Goal: Information Seeking & Learning: Learn about a topic

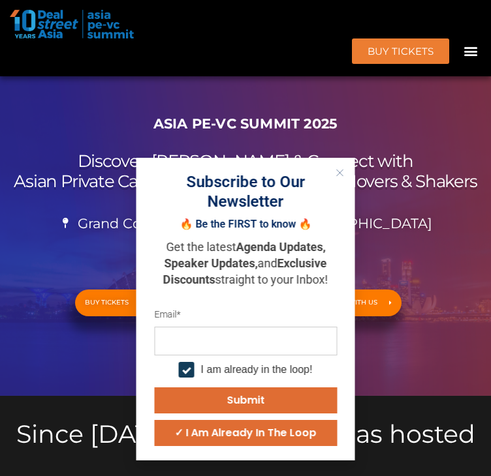
click at [459, 40] on div "Menu" at bounding box center [470, 51] width 22 height 22
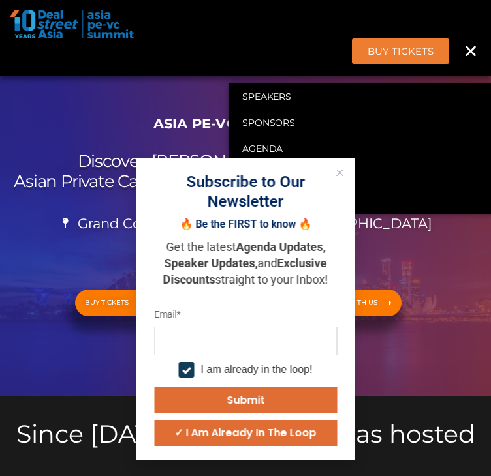
click at [39, 192] on h2 "Discover, Learn & Connect with Asian Private Capital Ecosystem's Biggest Movers…" at bounding box center [246, 171] width 478 height 40
click at [339, 170] on icon "Close" at bounding box center [340, 173] width 8 height 8
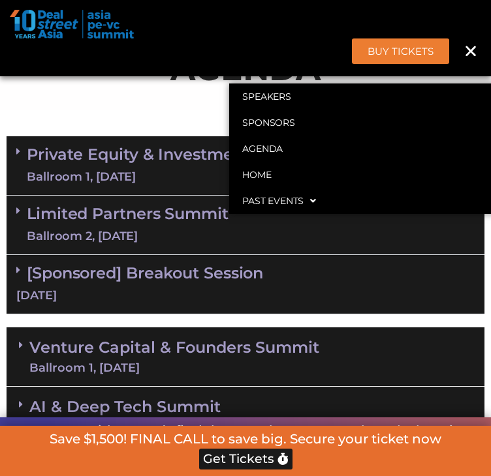
scroll to position [783, 0]
click at [137, 185] on div "Ballroom 1, [DATE]" at bounding box center [172, 177] width 291 height 16
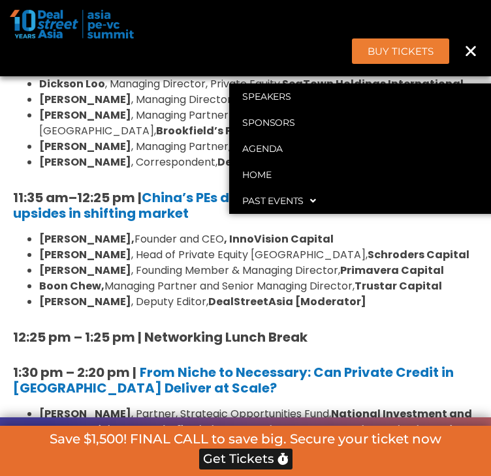
scroll to position [1305, 0]
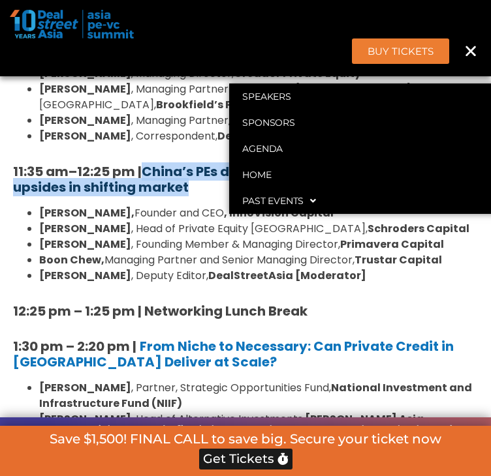
drag, startPoint x: 217, startPoint y: 248, endPoint x: 154, endPoint y: 228, distance: 66.4
click at [154, 195] on h5 "11:35 am – 12:25 pm | China’s PEs design new playbooks to capture upsides in sh…" at bounding box center [245, 179] width 464 height 31
copy strong "China’s PEs design new playbooks to capture upsides in shifting market"
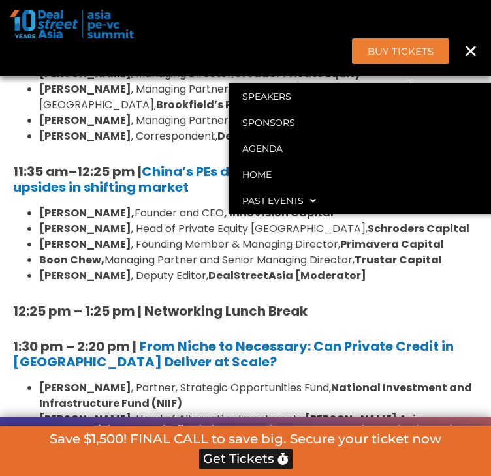
click at [115, 237] on li "[PERSON_NAME] , Head of Private Equity [GEOGRAPHIC_DATA], Schroders Capital" at bounding box center [258, 229] width 438 height 16
drag, startPoint x: 39, startPoint y: 273, endPoint x: 100, endPoint y: 271, distance: 61.4
click at [100, 271] on ul "[PERSON_NAME], Founder and CEO , InnoVision Capital [PERSON_NAME] , Head of Pri…" at bounding box center [245, 244] width 464 height 78
copy strong "[PERSON_NAME],"
click at [145, 221] on li "[PERSON_NAME], Founder and CEO , InnoVision Capital" at bounding box center [258, 213] width 438 height 16
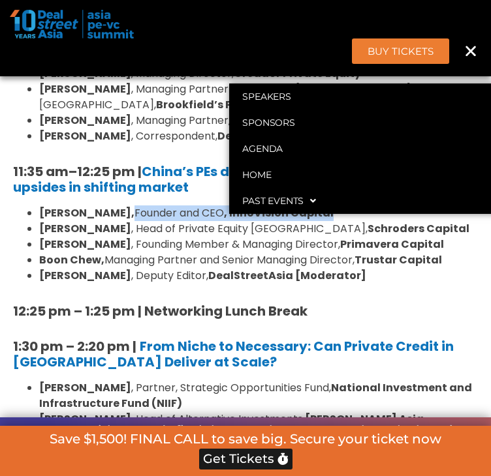
drag, startPoint x: 104, startPoint y: 270, endPoint x: 308, endPoint y: 267, distance: 204.2
click at [308, 221] on li "[PERSON_NAME], Founder and CEO , InnoVision Capital" at bounding box center [258, 213] width 438 height 16
copy li "Founder and CEO , InnoVision Capital"
click at [418, 237] on li "[PERSON_NAME] , Head of Private Equity [GEOGRAPHIC_DATA], Schroders Capital" at bounding box center [258, 229] width 438 height 16
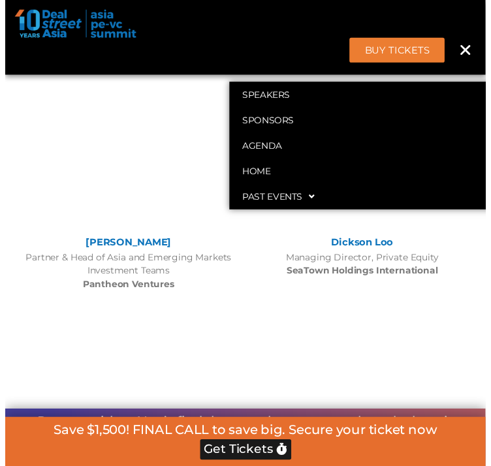
scroll to position [1337, 0]
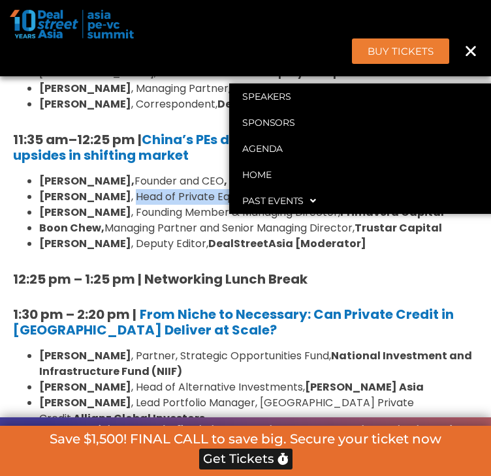
drag, startPoint x: 95, startPoint y: 254, endPoint x: 347, endPoint y: 246, distance: 251.9
click at [347, 205] on li "[PERSON_NAME] , Head of Private Equity [GEOGRAPHIC_DATA], Schroders Capital" at bounding box center [258, 197] width 438 height 16
copy li "Head of Private Equity [GEOGRAPHIC_DATA], Schroders Capital"
click at [97, 220] on li "[PERSON_NAME] , Founding Member & Managing Director, Primavera Capital" at bounding box center [258, 213] width 438 height 16
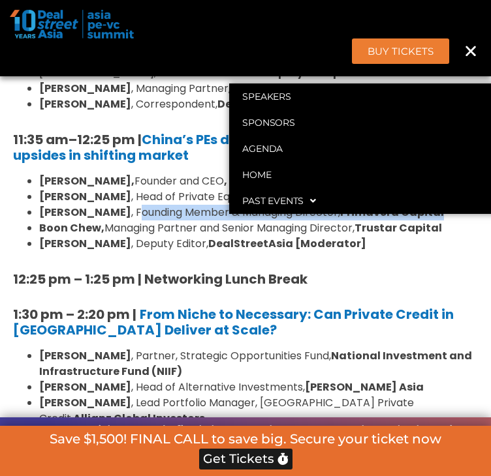
drag, startPoint x: 97, startPoint y: 272, endPoint x: 408, endPoint y: 268, distance: 311.2
click at [408, 220] on li "[PERSON_NAME] , Founding Member & Managing Director, Primavera Capital" at bounding box center [258, 213] width 438 height 16
copy li "ounding Member & Managing Director, Primavera Capital"
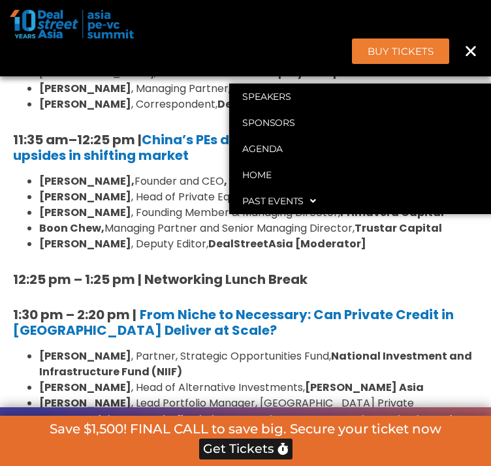
click at [428, 205] on li "[PERSON_NAME] , Head of Private Equity [GEOGRAPHIC_DATA], Schroders Capital" at bounding box center [258, 197] width 438 height 16
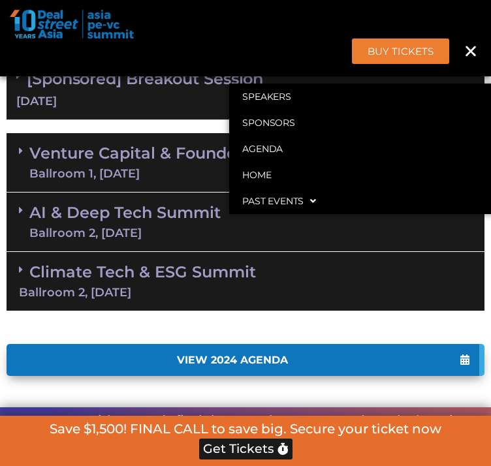
scroll to position [2536, 0]
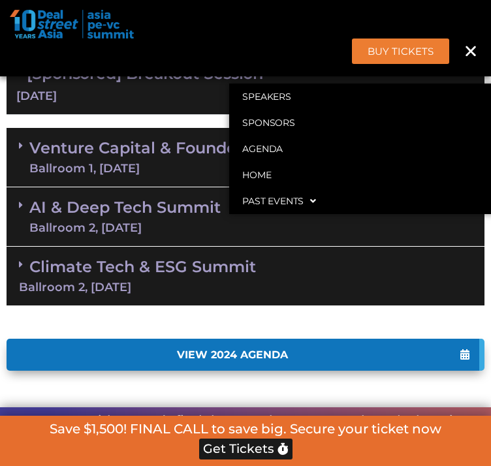
click at [237, 247] on div "AI & Deep Tech Summit Ballroom 2, [DATE]" at bounding box center [246, 216] width 478 height 59
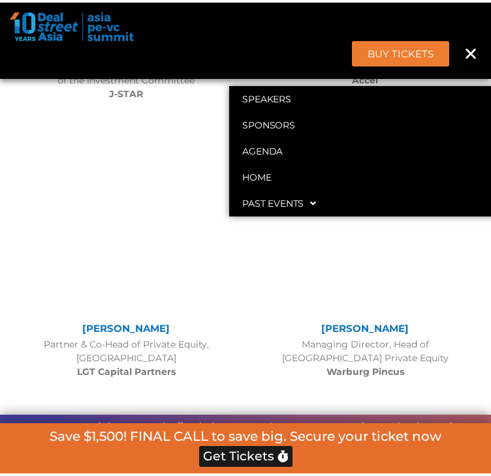
scroll to position [5069, 0]
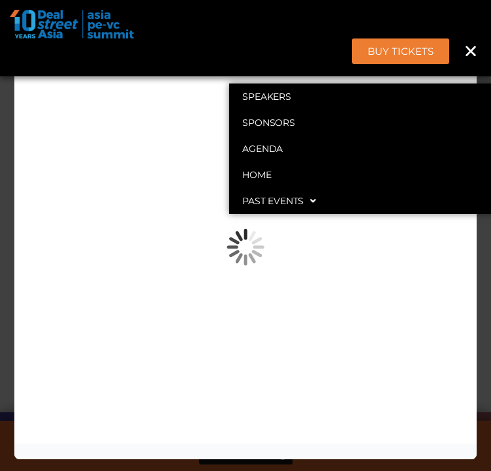
click at [485, 312] on div "Speaker Profile ×" at bounding box center [245, 235] width 491 height 471
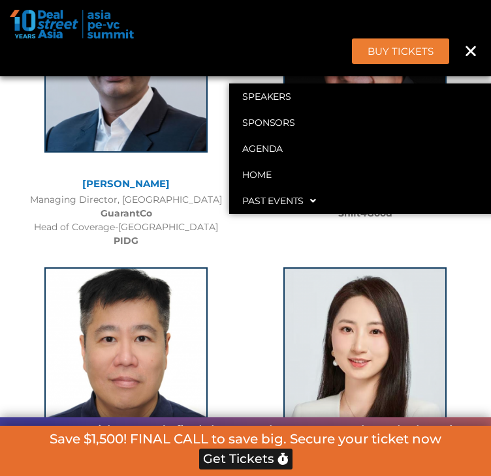
scroll to position [1337, 0]
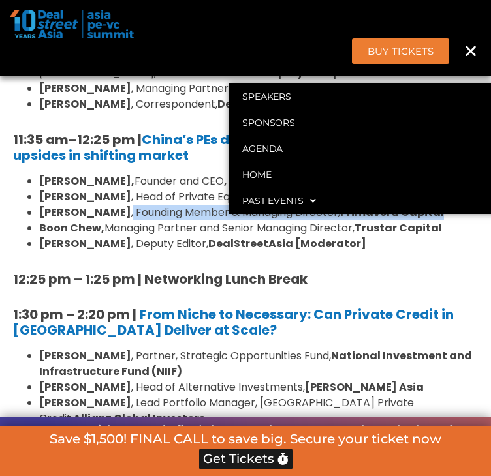
drag, startPoint x: 92, startPoint y: 275, endPoint x: 416, endPoint y: 269, distance: 323.6
click at [416, 220] on li "[PERSON_NAME] , Founding Member & Managing Director, Primavera Capital" at bounding box center [258, 213] width 438 height 16
copy li "Founding Member & Managing Director, Primavera Capital"
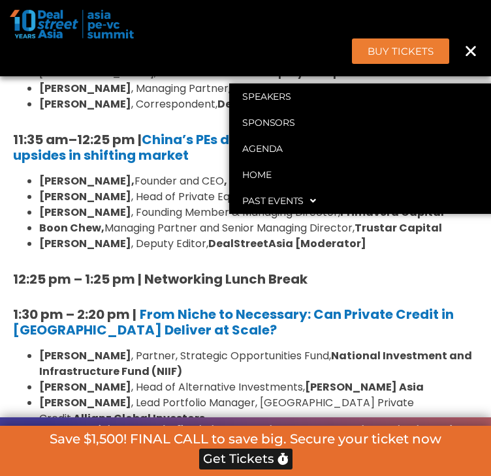
click at [107, 251] on strong "[PERSON_NAME]" at bounding box center [85, 243] width 92 height 15
drag, startPoint x: 41, startPoint y: 269, endPoint x: 89, endPoint y: 267, distance: 48.3
click at [89, 252] on ul "[PERSON_NAME], Founder and CEO , InnoVision Capital [PERSON_NAME] , Head of Pri…" at bounding box center [245, 213] width 464 height 78
copy strong "[PERSON_NAME]"
drag, startPoint x: 125, startPoint y: 285, endPoint x: 108, endPoint y: 291, distance: 17.9
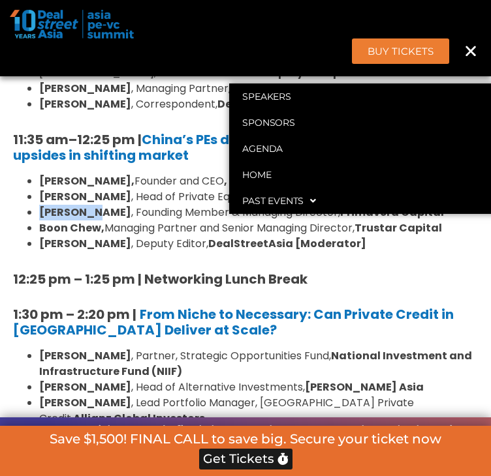
click at [123, 236] on li "[PERSON_NAME], Managing Partner and Senior Managing Director, Trustar Capital" at bounding box center [258, 228] width 438 height 16
drag, startPoint x: 44, startPoint y: 285, endPoint x: 102, endPoint y: 286, distance: 58.1
click at [102, 235] on strong "Boon Chew," at bounding box center [71, 227] width 65 height 15
copy strong "Boon Chew"
drag, startPoint x: 111, startPoint y: 290, endPoint x: 451, endPoint y: 282, distance: 340.6
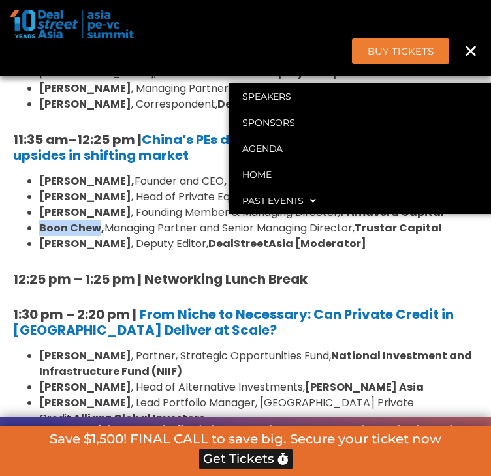
click at [451, 236] on li "[PERSON_NAME], Managing Partner and Senior Managing Director, Trustar Capital" at bounding box center [258, 228] width 438 height 16
copy li "Managing Partner and Senior Managing Director, Trustar Capital"
click at [40, 252] on ul "[PERSON_NAME], Founder and CEO , InnoVision Capital [PERSON_NAME] , Head of Pri…" at bounding box center [245, 213] width 464 height 78
drag, startPoint x: 43, startPoint y: 301, endPoint x: 114, endPoint y: 299, distance: 70.5
click at [114, 251] on strong "[PERSON_NAME]" at bounding box center [85, 243] width 92 height 15
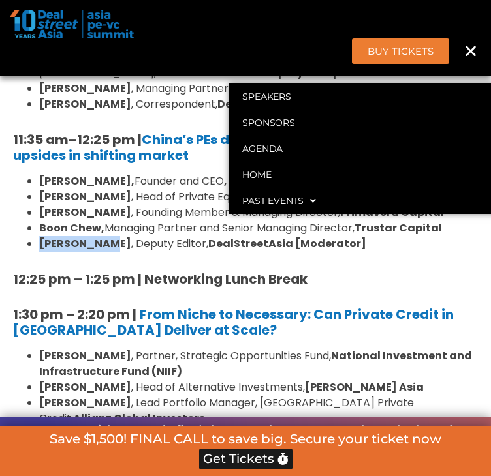
copy strong "[PERSON_NAME]"
click at [121, 252] on li "[PERSON_NAME] , Deputy Editor, DealStreetAsia [Moderator]" at bounding box center [258, 244] width 438 height 16
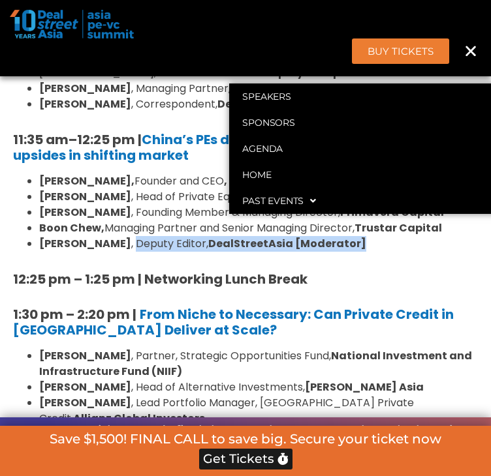
drag, startPoint x: 119, startPoint y: 301, endPoint x: 352, endPoint y: 298, distance: 233.6
click at [352, 252] on li "[PERSON_NAME] , Deputy Editor, DealStreetAsia [Moderator]" at bounding box center [258, 244] width 438 height 16
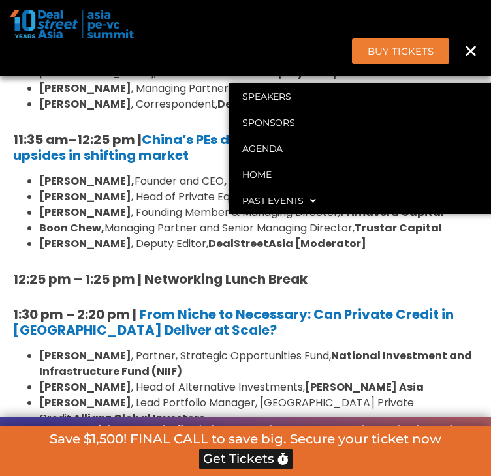
click at [140, 220] on li "[PERSON_NAME] , Founding Member & Managing Director, Primavera Capital" at bounding box center [258, 213] width 438 height 16
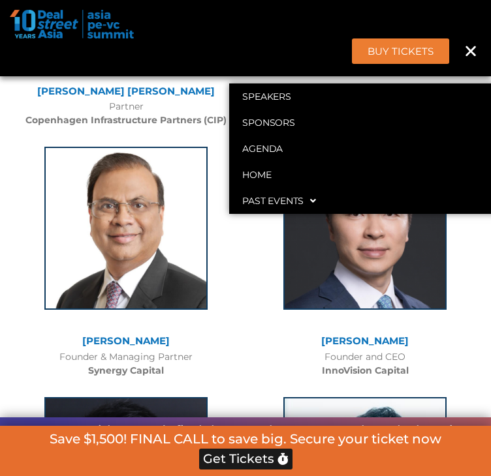
scroll to position [2763, 0]
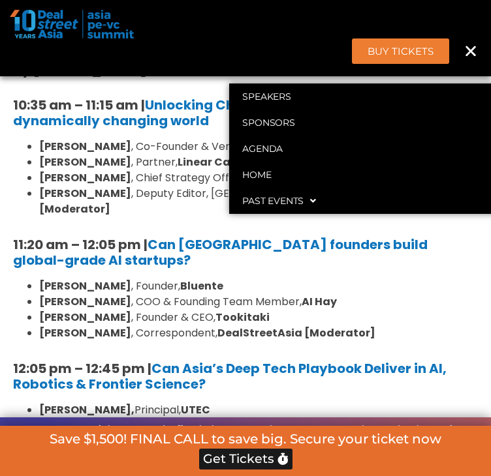
click at [440, 186] on li "[PERSON_NAME] , Chief Strategy Officer, Galbot" at bounding box center [258, 178] width 438 height 16
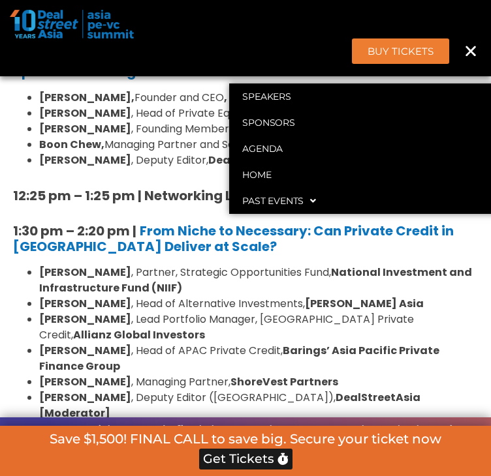
scroll to position [1465, 0]
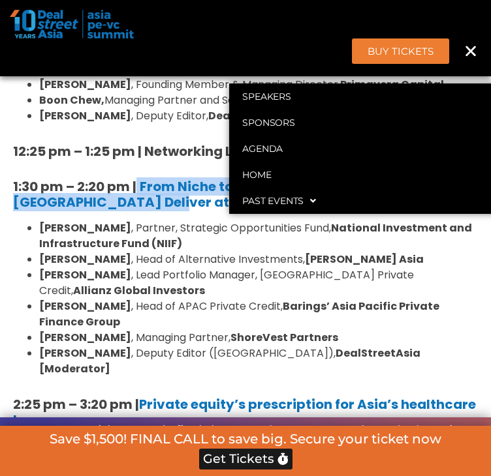
drag, startPoint x: 174, startPoint y: 262, endPoint x: 140, endPoint y: 243, distance: 38.6
click at [140, 210] on h5 "1:30 pm – 2:20 pm | From Niche to Necessary: Can Private Credit in [GEOGRAPHIC_…" at bounding box center [245, 194] width 464 height 31
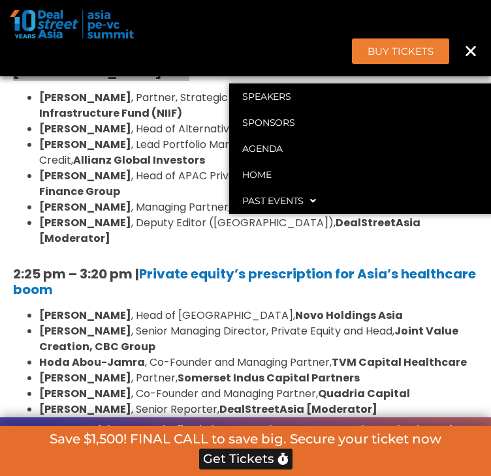
scroll to position [1530, 0]
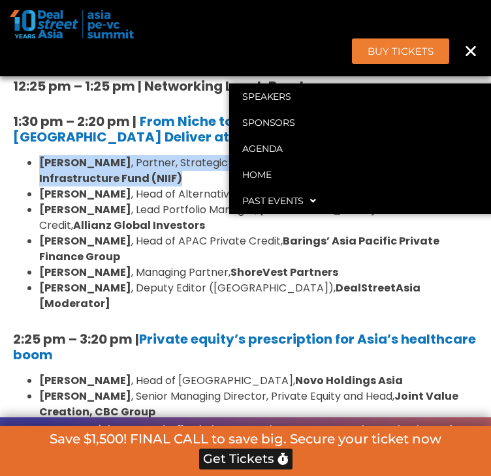
drag, startPoint x: 44, startPoint y: 217, endPoint x: 203, endPoint y: 232, distance: 159.2
click at [203, 187] on li "[PERSON_NAME] , Partner, Strategic Opportunities Fund, National Investment and …" at bounding box center [258, 170] width 438 height 31
click at [118, 186] on strong "National Investment and Infrastructure Fund (NIIF)" at bounding box center [255, 170] width 433 height 31
drag, startPoint x: 145, startPoint y: 219, endPoint x: 245, endPoint y: 228, distance: 100.2
click at [245, 187] on li "[PERSON_NAME] , Partner, Strategic Opportunities Fund, National Investment and …" at bounding box center [258, 170] width 438 height 31
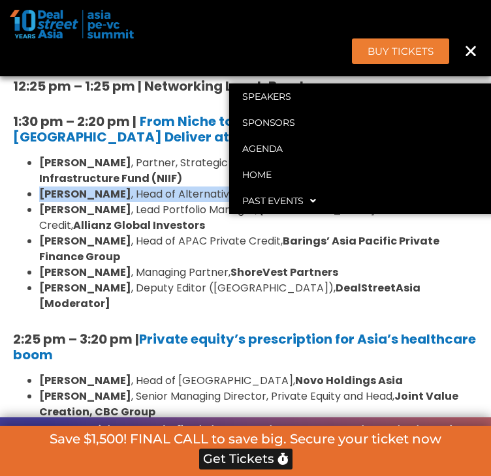
drag, startPoint x: 42, startPoint y: 251, endPoint x: 352, endPoint y: 258, distance: 309.9
click at [371, 256] on ul "[PERSON_NAME] , Partner, Strategic Opportunities Fund, National Investment and …" at bounding box center [245, 233] width 464 height 157
click at [46, 202] on strong "[PERSON_NAME]" at bounding box center [85, 194] width 92 height 15
drag, startPoint x: 45, startPoint y: 252, endPoint x: 107, endPoint y: 252, distance: 62.0
click at [107, 202] on li "[PERSON_NAME] , Head of Alternative Investments, [PERSON_NAME][GEOGRAPHIC_DATA]" at bounding box center [258, 195] width 438 height 16
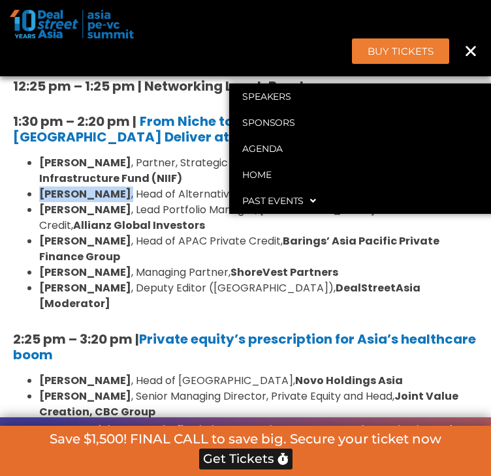
click at [106, 202] on li "[PERSON_NAME] , Head of Alternative Investments, [PERSON_NAME][GEOGRAPHIC_DATA]" at bounding box center [258, 195] width 438 height 16
drag, startPoint x: 46, startPoint y: 251, endPoint x: 105, endPoint y: 250, distance: 59.4
click at [105, 202] on strong "[PERSON_NAME]" at bounding box center [85, 194] width 92 height 15
drag, startPoint x: 42, startPoint y: 251, endPoint x: 100, endPoint y: 247, distance: 58.8
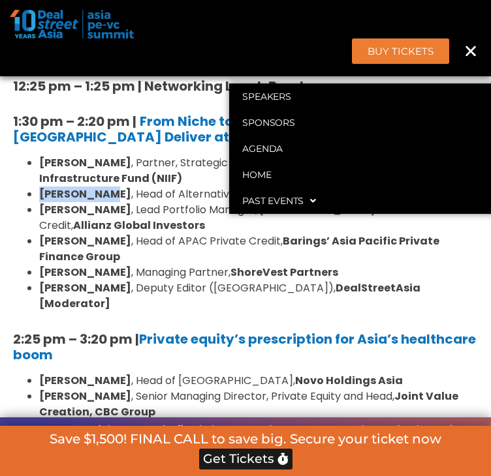
click at [104, 247] on ul "[PERSON_NAME] , Partner, Strategic Opportunities Fund, National Investment and …" at bounding box center [245, 233] width 464 height 157
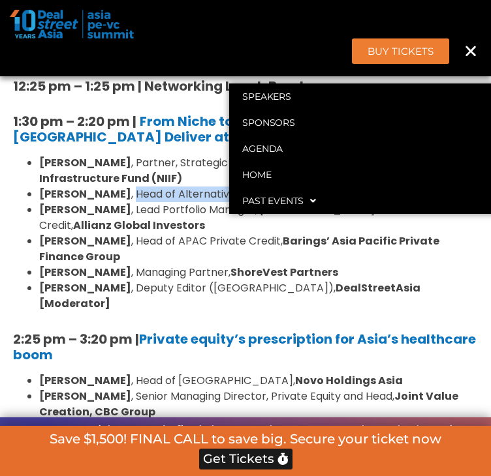
drag, startPoint x: 114, startPoint y: 251, endPoint x: 349, endPoint y: 249, distance: 234.9
click at [349, 202] on li "[PERSON_NAME] , Head of Alternative Investments, [PERSON_NAME][GEOGRAPHIC_DATA]" at bounding box center [258, 195] width 438 height 16
drag, startPoint x: 43, startPoint y: 267, endPoint x: 126, endPoint y: 269, distance: 82.9
click at [126, 234] on li "[PERSON_NAME] , Lead Portfolio Manager, [GEOGRAPHIC_DATA] Private Credit, Allia…" at bounding box center [258, 217] width 438 height 31
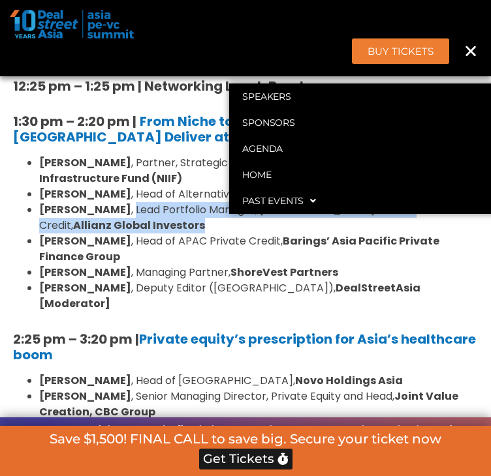
drag, startPoint x: 132, startPoint y: 268, endPoint x: 118, endPoint y: 286, distance: 22.8
click at [118, 234] on li "[PERSON_NAME] , Lead Portfolio Manager, [GEOGRAPHIC_DATA] Private Credit, Allia…" at bounding box center [258, 217] width 438 height 31
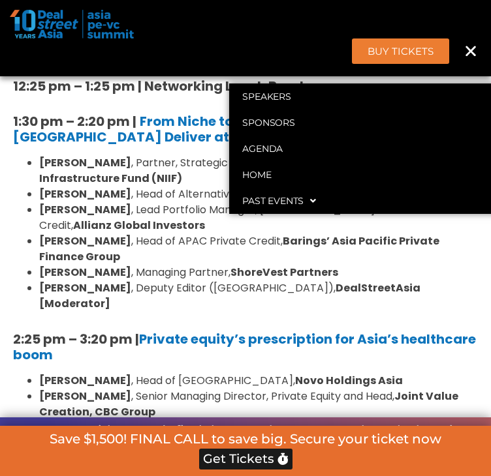
click at [99, 265] on li "[PERSON_NAME] , Head of APAC Private Credit, Barings’ Asia Pacific Private Fina…" at bounding box center [258, 249] width 438 height 31
drag, startPoint x: 46, startPoint y: 298, endPoint x: 97, endPoint y: 294, distance: 51.7
click at [97, 249] on strong "[PERSON_NAME]" at bounding box center [85, 241] width 92 height 15
click at [100, 249] on strong "[PERSON_NAME]" at bounding box center [85, 241] width 92 height 15
drag, startPoint x: 42, startPoint y: 301, endPoint x: 115, endPoint y: 298, distance: 72.5
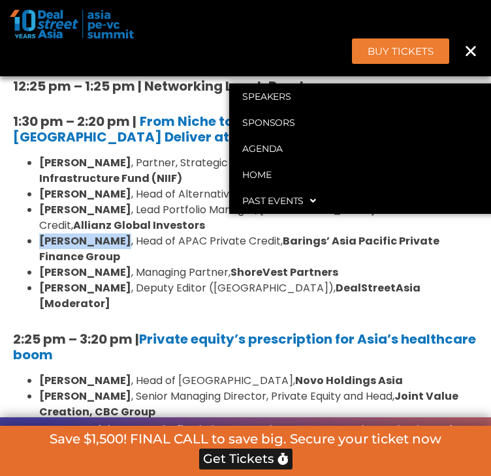
click at [115, 265] on li "[PERSON_NAME] , Head of APAC Private Credit, Barings’ Asia Pacific Private Fina…" at bounding box center [258, 249] width 438 height 31
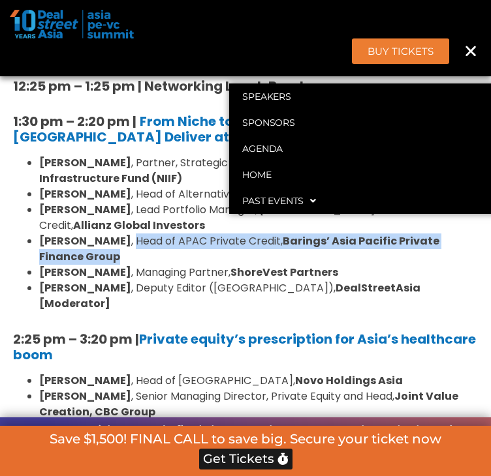
drag, startPoint x: 120, startPoint y: 296, endPoint x: 119, endPoint y: 309, distance: 13.1
click at [119, 265] on li "[PERSON_NAME] , Head of APAC Private Credit, Barings’ Asia Pacific Private Fina…" at bounding box center [258, 249] width 438 height 31
drag, startPoint x: 44, startPoint y: 326, endPoint x: 132, endPoint y: 326, distance: 88.1
click at [131, 280] on strong "[PERSON_NAME]" at bounding box center [85, 272] width 92 height 15
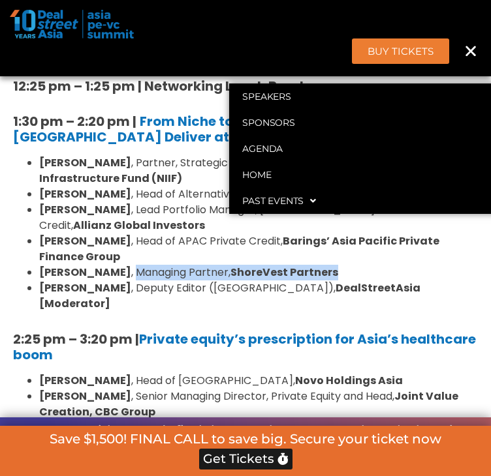
drag, startPoint x: 138, startPoint y: 330, endPoint x: 347, endPoint y: 328, distance: 208.8
click at [347, 281] on li "[PERSON_NAME] , Managing Partner, ShoreVest Partners" at bounding box center [258, 273] width 438 height 16
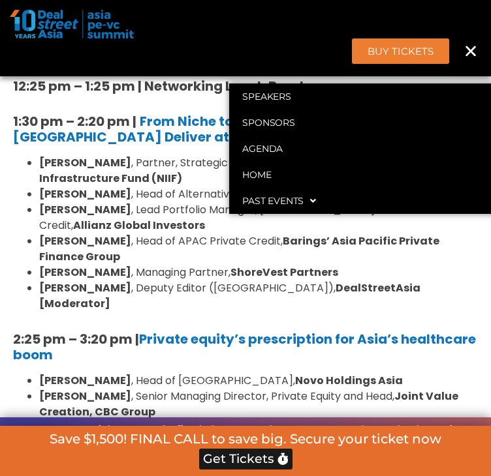
click at [41, 312] on ul "[PERSON_NAME] , Partner, Strategic Opportunities Fund, National Investment and …" at bounding box center [245, 233] width 464 height 157
click at [44, 296] on strong "[PERSON_NAME]" at bounding box center [85, 288] width 92 height 15
drag, startPoint x: 42, startPoint y: 346, endPoint x: 114, endPoint y: 348, distance: 71.8
click at [114, 296] on strong "[PERSON_NAME]" at bounding box center [85, 288] width 92 height 15
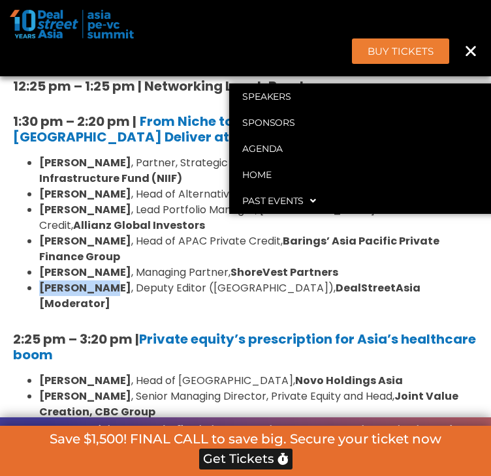
click at [106, 296] on strong "[PERSON_NAME]" at bounding box center [85, 288] width 92 height 15
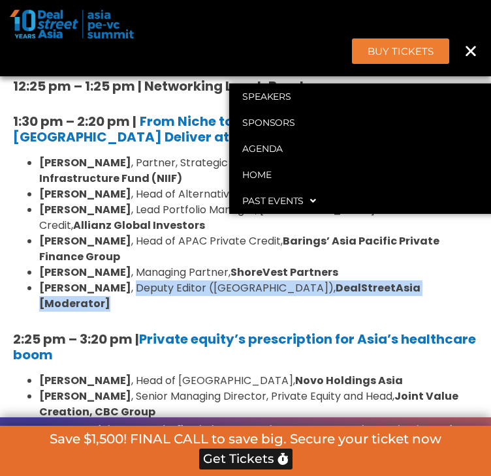
drag, startPoint x: 119, startPoint y: 348, endPoint x: 402, endPoint y: 346, distance: 282.5
click at [402, 312] on li "[PERSON_NAME] , Deputy Editor ([GEOGRAPHIC_DATA]), DealStreetAsia [Moderator]" at bounding box center [258, 296] width 438 height 31
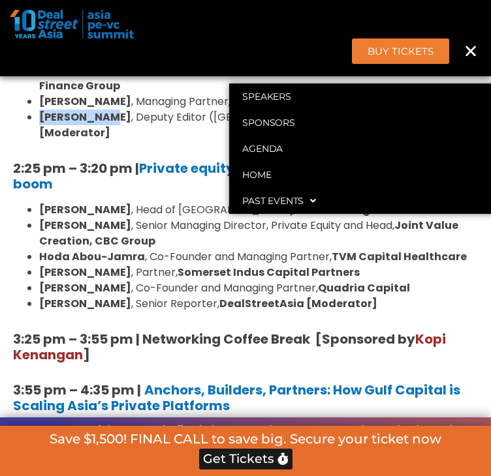
scroll to position [1702, 0]
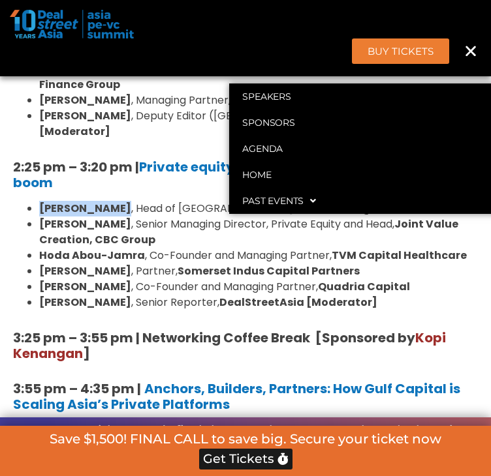
drag, startPoint x: 41, startPoint y: 251, endPoint x: 116, endPoint y: 251, distance: 75.0
click at [116, 251] on ul "[PERSON_NAME] , Head of Asia, Novo Holdings Asia [PERSON_NAME] , Senior Managin…" at bounding box center [245, 256] width 464 height 110
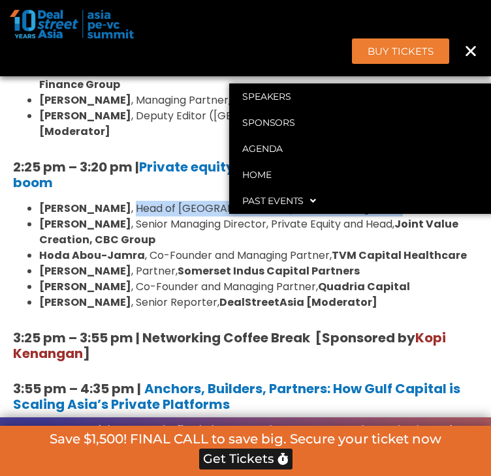
drag, startPoint x: 121, startPoint y: 252, endPoint x: 316, endPoint y: 255, distance: 194.4
click at [316, 217] on li "[PERSON_NAME] , Head of [GEOGRAPHIC_DATA], Novo Holdings [GEOGRAPHIC_DATA]" at bounding box center [258, 209] width 438 height 16
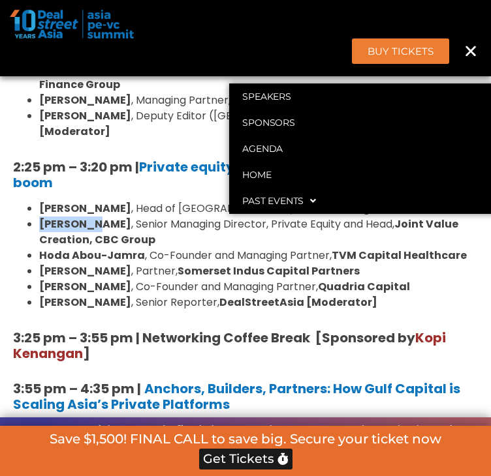
drag, startPoint x: 42, startPoint y: 263, endPoint x: 87, endPoint y: 262, distance: 44.4
click at [87, 232] on strong "[PERSON_NAME]" at bounding box center [85, 224] width 92 height 15
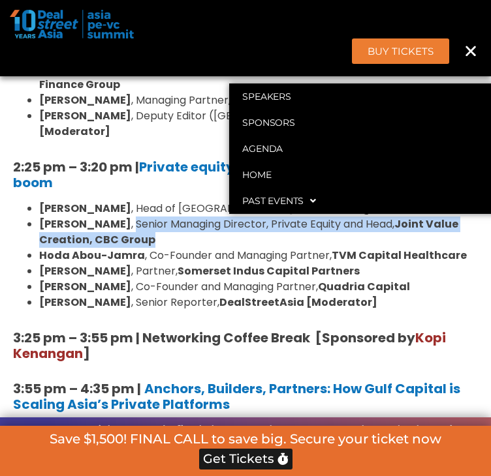
drag, startPoint x: 95, startPoint y: 264, endPoint x: 106, endPoint y: 280, distance: 19.6
click at [106, 248] on li "[PERSON_NAME] , Senior Managing Director, Private Equity and Head, Joint Value …" at bounding box center [258, 232] width 438 height 31
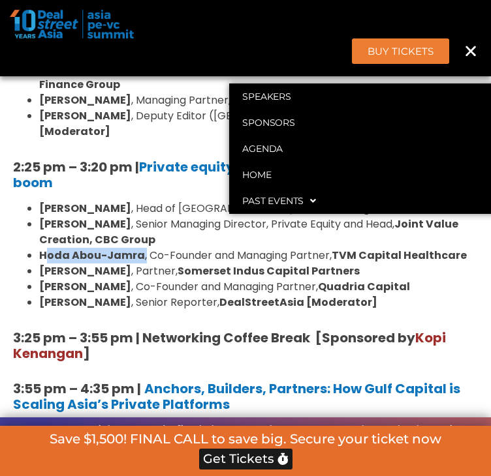
drag, startPoint x: 47, startPoint y: 296, endPoint x: 143, endPoint y: 293, distance: 95.9
click at [146, 264] on li "Hoda Abou-Jamra , Co-Founder and Managing Partner, TVM Capital Healthcare" at bounding box center [258, 256] width 438 height 16
click at [103, 263] on strong "Hoda Abou-Jamra" at bounding box center [92, 255] width 106 height 15
drag, startPoint x: 42, startPoint y: 298, endPoint x: 144, endPoint y: 297, distance: 101.1
click at [144, 264] on li "Hoda Abou-Jamra , Co-Founder and Managing Partner, TVM Capital Healthcare" at bounding box center [258, 256] width 438 height 16
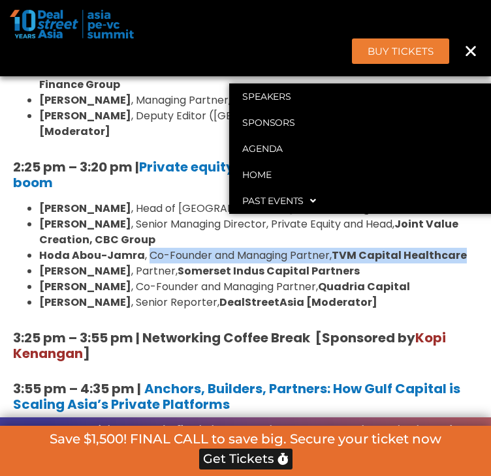
drag, startPoint x: 151, startPoint y: 297, endPoint x: 470, endPoint y: 290, distance: 318.4
click at [470, 264] on li "Hoda Abou-Jamra , Co-Founder and Managing Partner, TVM Capital Healthcare" at bounding box center [258, 256] width 438 height 16
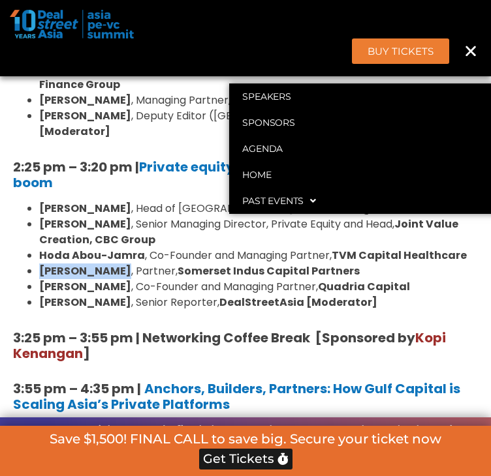
drag, startPoint x: 44, startPoint y: 315, endPoint x: 129, endPoint y: 314, distance: 84.8
click at [129, 279] on strong "[PERSON_NAME]" at bounding box center [85, 271] width 92 height 15
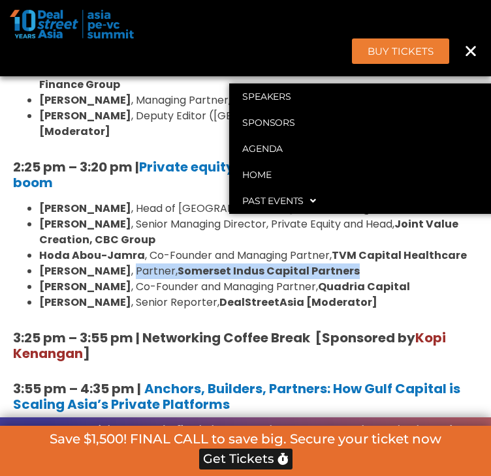
drag, startPoint x: 136, startPoint y: 312, endPoint x: 357, endPoint y: 311, distance: 221.8
click at [357, 279] on li "[PERSON_NAME] , Partner, [GEOGRAPHIC_DATA] Indus Capital Partners" at bounding box center [258, 272] width 438 height 16
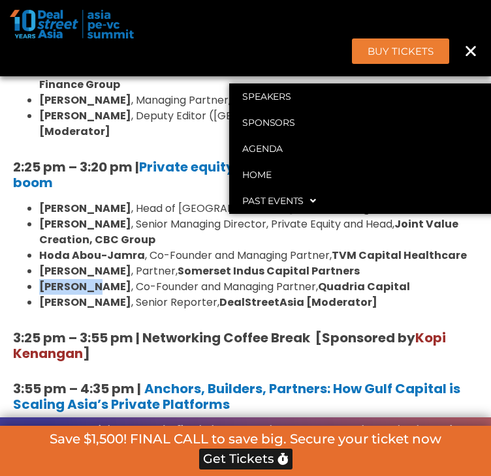
drag, startPoint x: 44, startPoint y: 329, endPoint x: 91, endPoint y: 327, distance: 47.0
click at [91, 294] on strong "[PERSON_NAME]" at bounding box center [85, 286] width 92 height 15
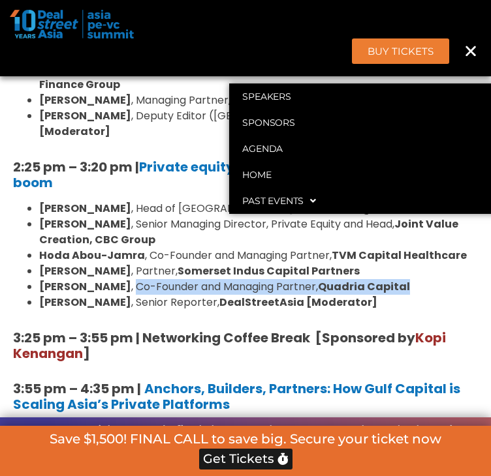
drag, startPoint x: 99, startPoint y: 331, endPoint x: 382, endPoint y: 329, distance: 283.1
click at [382, 295] on li "[PERSON_NAME] , Co-Founder and Managing Partner, Quadria Capital" at bounding box center [258, 287] width 438 height 16
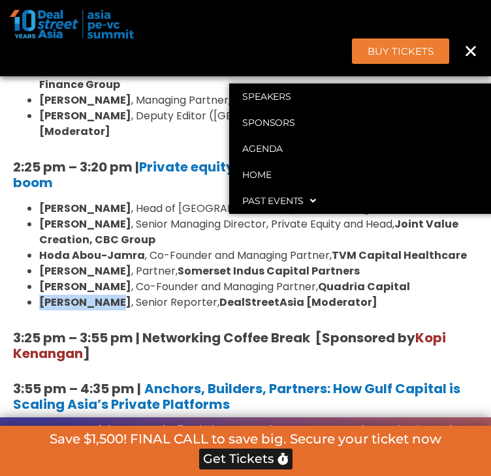
drag, startPoint x: 42, startPoint y: 346, endPoint x: 109, endPoint y: 346, distance: 66.5
click at [109, 310] on strong "[PERSON_NAME]" at bounding box center [85, 302] width 92 height 15
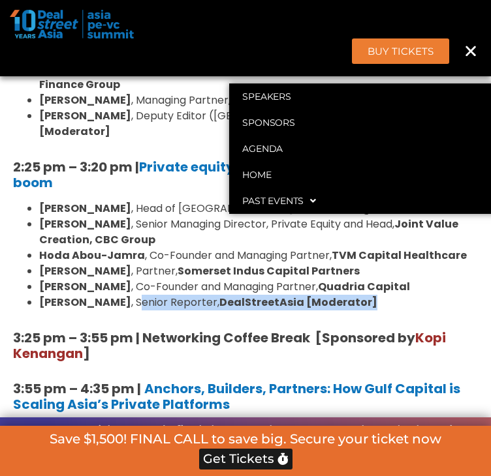
drag, startPoint x: 118, startPoint y: 341, endPoint x: 357, endPoint y: 347, distance: 239.5
click at [357, 311] on li "[PERSON_NAME] , Senior Reporter, DealStreetAsia [Moderator]" at bounding box center [258, 303] width 438 height 16
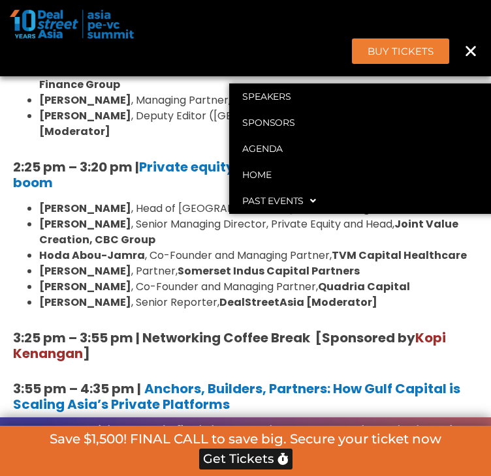
click at [449, 238] on div "8:00 am – 9:00 am | Registration & Networking Coffee [Sponsored by [PERSON_NAME…" at bounding box center [246, 53] width 478 height 1555
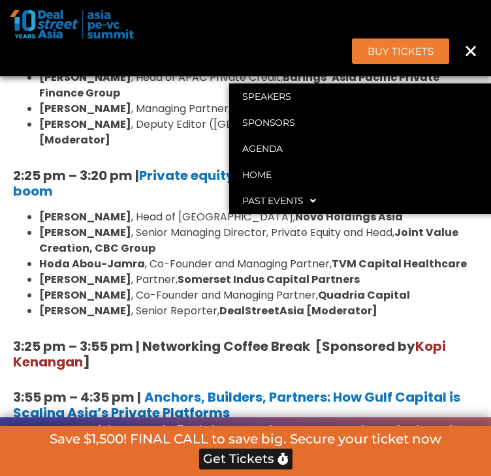
scroll to position [1678, 0]
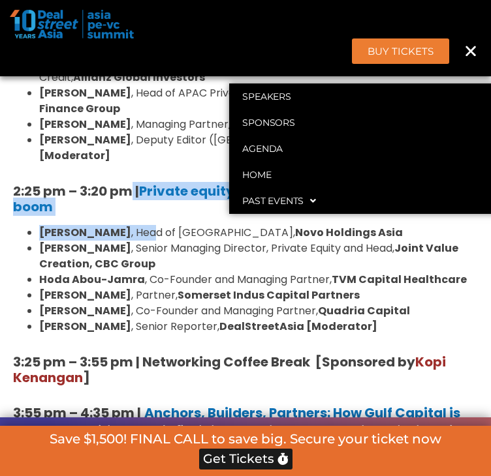
drag, startPoint x: 144, startPoint y: 256, endPoint x: 134, endPoint y: 231, distance: 27.0
click at [134, 231] on div "8:00 am – 9:00 am | Registration & Networking Coffee [Sponsored by [PERSON_NAME…" at bounding box center [246, 77] width 478 height 1555
click at [162, 215] on h5 "2:25 pm – 3:20 pm | Private equity’s prescription for Asia’s healthcare boom" at bounding box center [245, 198] width 464 height 31
click at [142, 257] on div "8:00 am – 9:00 am | Registration & Networking Coffee [Sponsored by [PERSON_NAME…" at bounding box center [246, 77] width 478 height 1555
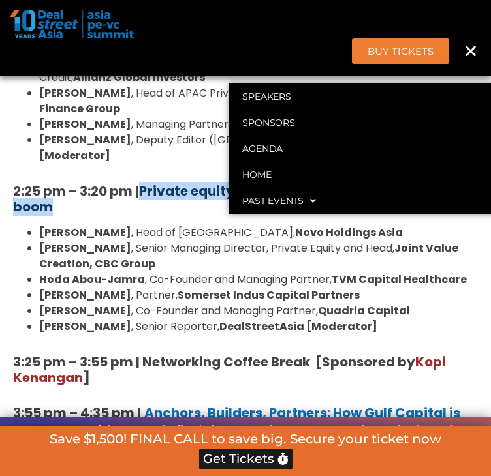
drag, startPoint x: 140, startPoint y: 249, endPoint x: 147, endPoint y: 233, distance: 17.2
click at [147, 215] on h5 "2:25 pm – 3:20 pm | Private equity’s prescription for Asia’s healthcare boom" at bounding box center [245, 198] width 464 height 31
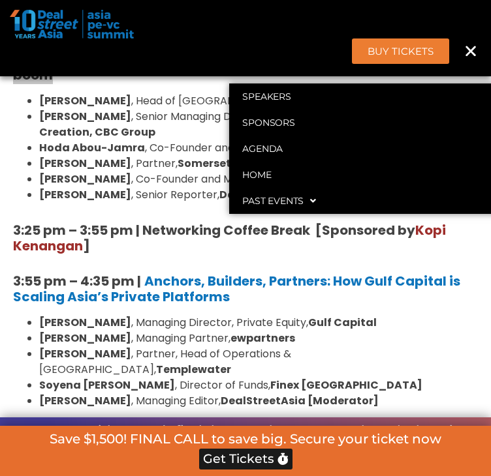
scroll to position [1874, 0]
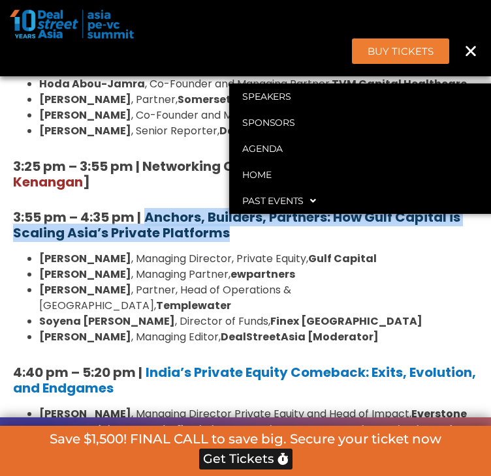
drag, startPoint x: 246, startPoint y: 275, endPoint x: 149, endPoint y: 260, distance: 97.6
click at [149, 241] on h5 "3:55 pm – 4:35 pm | Anchors, Builders, Partners: How Gulf Capital is Scaling As…" at bounding box center [245, 224] width 464 height 31
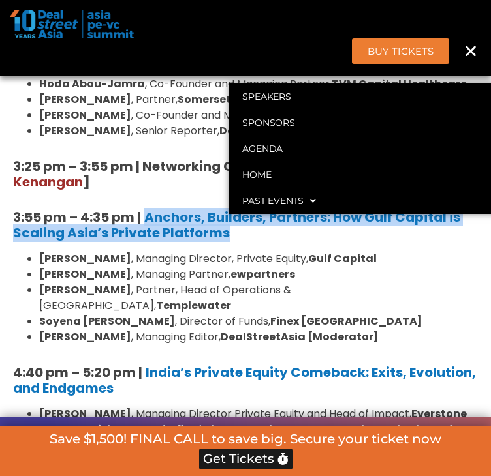
drag, startPoint x: 44, startPoint y: 301, endPoint x: 138, endPoint y: 297, distance: 93.3
click at [138, 267] on li "[PERSON_NAME] , Managing Director, Private Equity, Gulf Capital" at bounding box center [258, 259] width 438 height 16
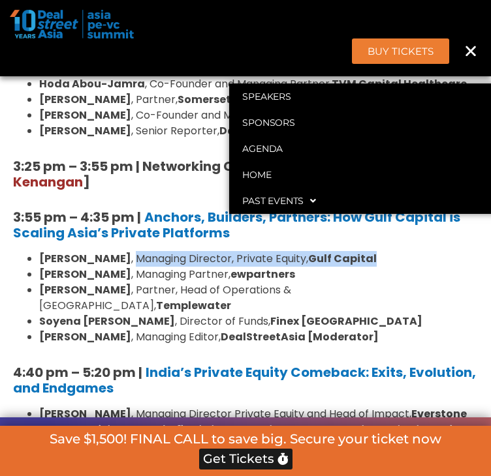
drag, startPoint x: 142, startPoint y: 301, endPoint x: 386, endPoint y: 299, distance: 244.6
click at [386, 267] on li "[PERSON_NAME] , Managing Director, Private Equity, Gulf Capital" at bounding box center [258, 259] width 438 height 16
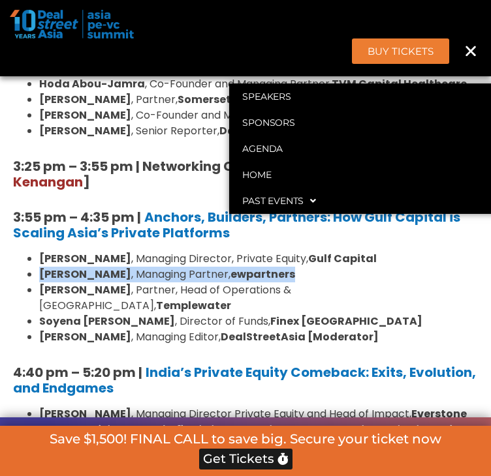
drag, startPoint x: 42, startPoint y: 320, endPoint x: 279, endPoint y: 314, distance: 236.2
click at [279, 282] on li "[PERSON_NAME] , Managing Partner, ewpartners" at bounding box center [258, 275] width 438 height 16
click at [43, 282] on strong "[PERSON_NAME]" at bounding box center [85, 274] width 92 height 15
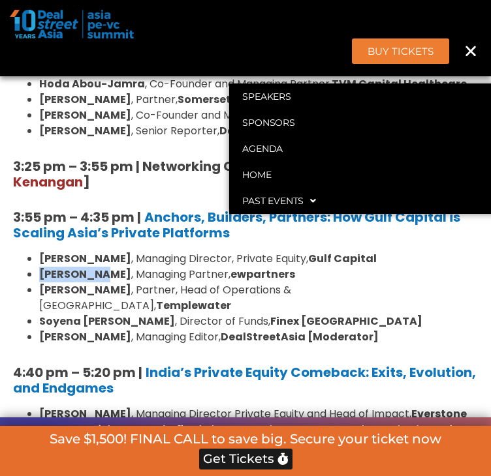
drag, startPoint x: 42, startPoint y: 317, endPoint x: 95, endPoint y: 314, distance: 52.9
click at [95, 314] on ul "[PERSON_NAME] , Managing Director, Private Equity, Gulf Capital [PERSON_NAME] ,…" at bounding box center [245, 298] width 464 height 94
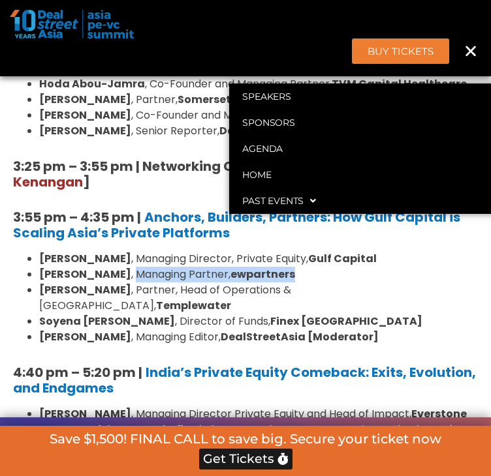
drag, startPoint x: 99, startPoint y: 315, endPoint x: 264, endPoint y: 318, distance: 165.1
click at [264, 282] on li "[PERSON_NAME] , Managing Partner, ewpartners" at bounding box center [258, 275] width 438 height 16
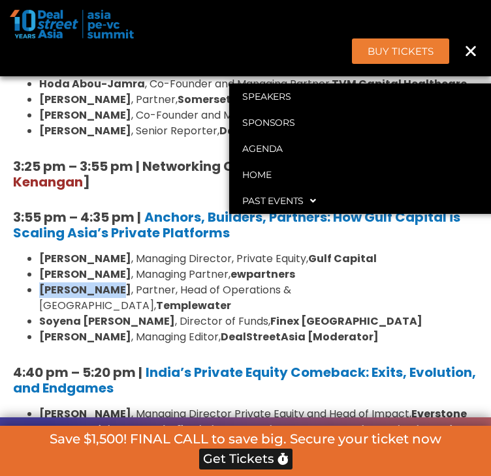
drag, startPoint x: 44, startPoint y: 332, endPoint x: 115, endPoint y: 329, distance: 71.2
click at [115, 314] on li "[PERSON_NAME] , Partner, Head of Operations & [GEOGRAPHIC_DATA], Templewater" at bounding box center [258, 297] width 438 height 31
drag, startPoint x: 123, startPoint y: 332, endPoint x: 390, endPoint y: 337, distance: 267.5
click at [390, 314] on li "[PERSON_NAME] , Partner, Head of Operations & [GEOGRAPHIC_DATA], Templewater" at bounding box center [258, 297] width 438 height 31
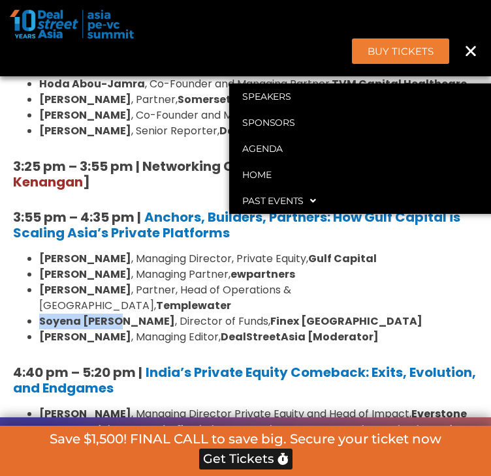
drag, startPoint x: 42, startPoint y: 343, endPoint x: 123, endPoint y: 341, distance: 80.3
click at [123, 329] on strong "Soyena [PERSON_NAME]" at bounding box center [107, 321] width 136 height 15
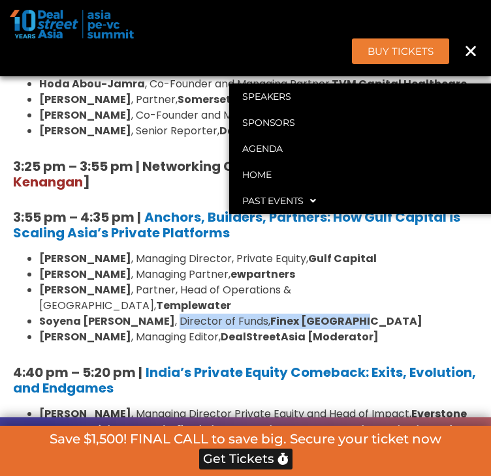
drag, startPoint x: 129, startPoint y: 348, endPoint x: 326, endPoint y: 350, distance: 196.4
click at [326, 329] on li "[PERSON_NAME] , Director of Funds, Finex [GEOGRAPHIC_DATA]" at bounding box center [258, 322] width 438 height 16
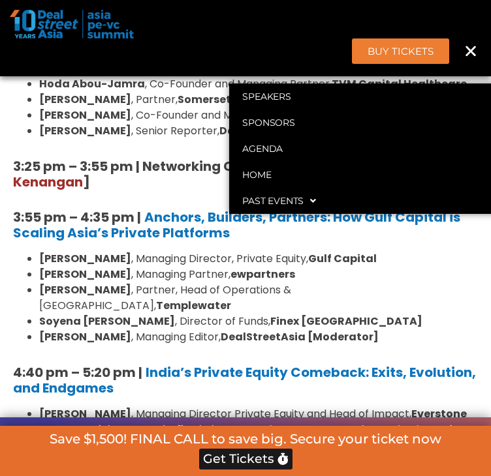
click at [87, 344] on strong "[PERSON_NAME]" at bounding box center [85, 336] width 92 height 15
drag, startPoint x: 42, startPoint y: 366, endPoint x: 107, endPoint y: 361, distance: 64.7
click at [107, 344] on strong "[PERSON_NAME]" at bounding box center [85, 336] width 92 height 15
drag, startPoint x: 112, startPoint y: 362, endPoint x: 198, endPoint y: 358, distance: 86.2
click at [198, 345] on li "[PERSON_NAME] , Managing Editor, DealStreetAsia [Moderator]" at bounding box center [258, 337] width 438 height 16
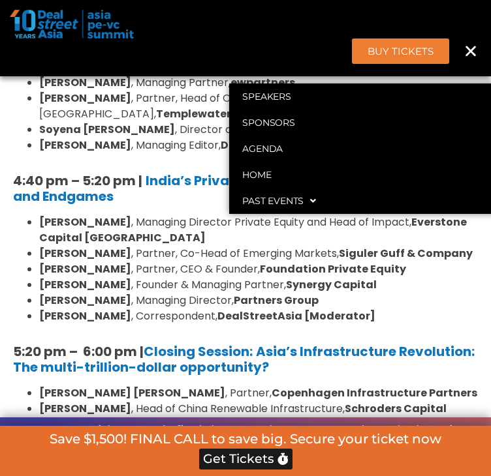
scroll to position [2064, 0]
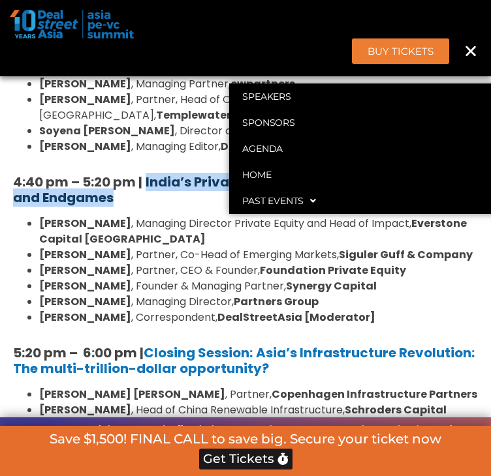
drag, startPoint x: 196, startPoint y: 225, endPoint x: 149, endPoint y: 207, distance: 50.4
click at [149, 205] on h5 "4:40 pm – 5:20 pm | India’s Private Equity Comeback: Exits, Evolution, and Endg…" at bounding box center [245, 189] width 464 height 31
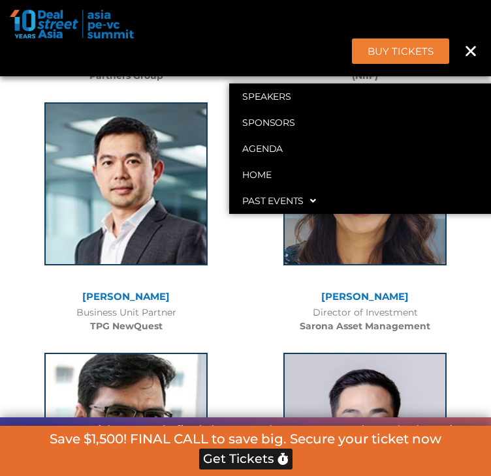
scroll to position [2075, 0]
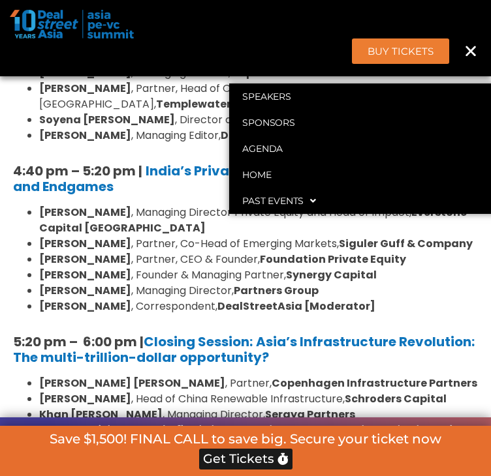
drag, startPoint x: 61, startPoint y: 234, endPoint x: 120, endPoint y: 234, distance: 59.4
click at [120, 234] on li "[PERSON_NAME] , Managing Director Private Equity and Head of Impact, Everstone …" at bounding box center [258, 220] width 438 height 31
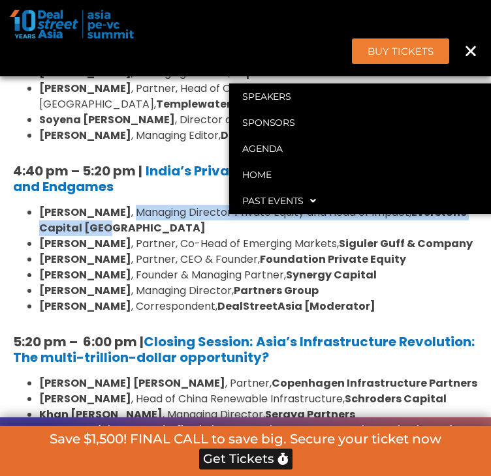
drag, startPoint x: 128, startPoint y: 238, endPoint x: 123, endPoint y: 254, distance: 16.9
click at [123, 236] on li "[PERSON_NAME] , Managing Director Private Equity and Head of Impact, Everstone …" at bounding box center [258, 220] width 438 height 31
click at [131, 251] on strong "[PERSON_NAME]" at bounding box center [85, 243] width 92 height 15
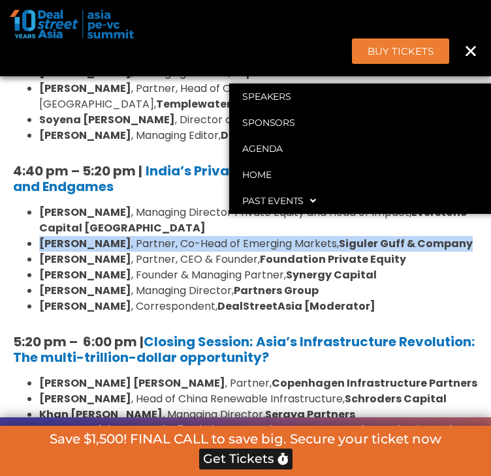
drag, startPoint x: 43, startPoint y: 266, endPoint x: 97, endPoint y: 286, distance: 57.2
click at [97, 252] on li "[PERSON_NAME] , Partner, Co-Head of Emerging Markets, Siguler Guff & Company" at bounding box center [258, 244] width 438 height 16
click at [138, 252] on li "[PERSON_NAME] , Partner, Co-Head of Emerging Markets, Siguler Guff & Company" at bounding box center [258, 244] width 438 height 16
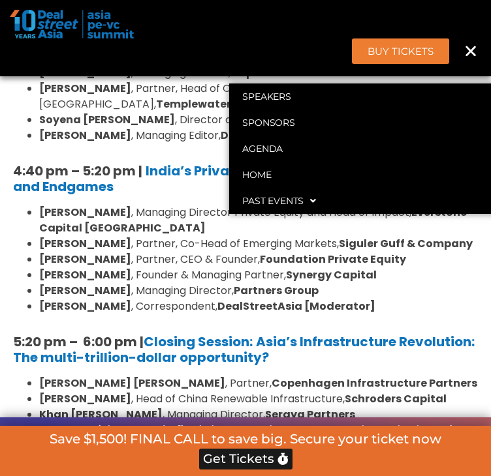
drag, startPoint x: 157, startPoint y: 268, endPoint x: 131, endPoint y: 272, distance: 25.7
click at [131, 251] on strong "[PERSON_NAME]" at bounding box center [85, 243] width 92 height 15
drag, startPoint x: 40, startPoint y: 267, endPoint x: 159, endPoint y: 272, distance: 118.8
click at [159, 272] on ul "[PERSON_NAME] , Managing Director Private Equity and Head of Impact, Everstone …" at bounding box center [245, 260] width 464 height 110
click at [132, 252] on li "[PERSON_NAME] , Partner, Co-Head of Emerging Markets, Siguler Guff & Company" at bounding box center [258, 244] width 438 height 16
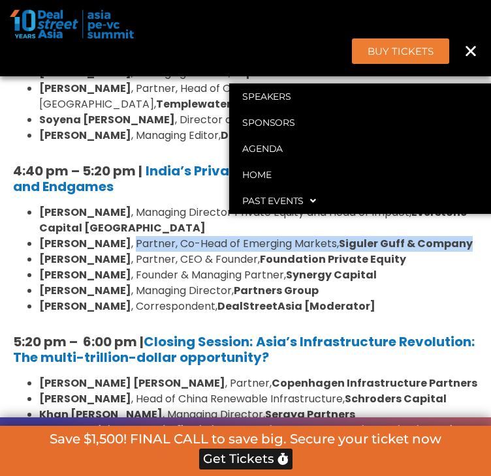
drag, startPoint x: 164, startPoint y: 269, endPoint x: 144, endPoint y: 284, distance: 25.7
click at [144, 252] on li "[PERSON_NAME] , Partner, Co-Head of Emerging Markets, Siguler Guff & Company" at bounding box center [258, 244] width 438 height 16
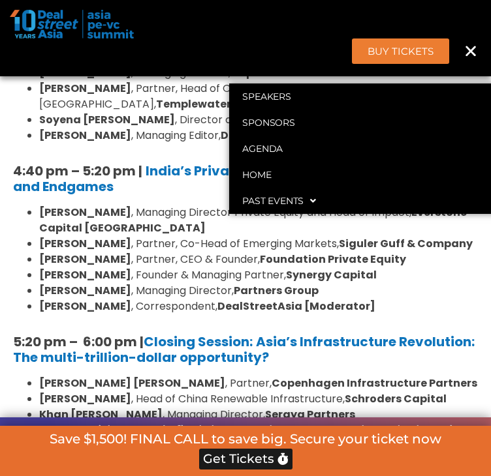
click at [41, 304] on ul "[PERSON_NAME] , Managing Director Private Equity and Head of Impact, Everstone …" at bounding box center [245, 260] width 464 height 110
drag, startPoint x: 42, startPoint y: 301, endPoint x: 133, endPoint y: 302, distance: 91.3
click at [133, 267] on li "[PERSON_NAME] , Partner, CEO & Founder, Foundation Private Equity" at bounding box center [258, 260] width 438 height 16
click at [164, 267] on li "[PERSON_NAME] , Partner, CEO & Founder, Foundation Private Equity" at bounding box center [258, 260] width 438 height 16
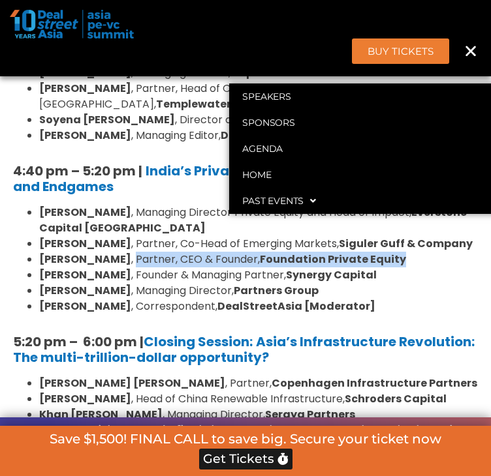
drag, startPoint x: 138, startPoint y: 300, endPoint x: 425, endPoint y: 293, distance: 287.1
click at [425, 267] on li "[PERSON_NAME] , Partner, CEO & Founder, Foundation Private Equity" at bounding box center [258, 260] width 438 height 16
drag, startPoint x: 43, startPoint y: 318, endPoint x: 146, endPoint y: 317, distance: 103.1
click at [146, 283] on li "[PERSON_NAME] , Founder & Managing Partner, Synergy Capital" at bounding box center [258, 275] width 438 height 16
drag, startPoint x: 150, startPoint y: 316, endPoint x: 394, endPoint y: 318, distance: 244.0
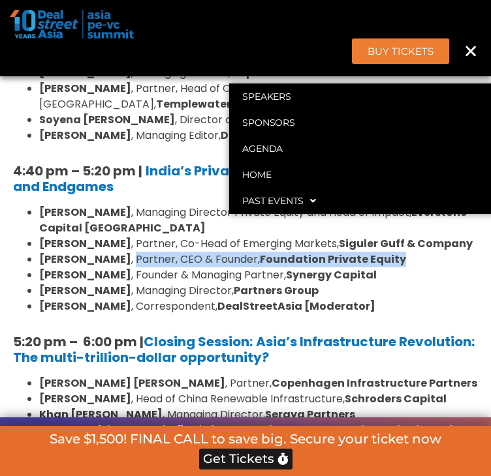
click at [394, 283] on li "[PERSON_NAME] , Founder & Managing Partner, Synergy Capital" at bounding box center [258, 275] width 438 height 16
click at [40, 314] on ul "[PERSON_NAME] , Managing Director Private Equity and Head of Impact, Everstone …" at bounding box center [245, 260] width 464 height 110
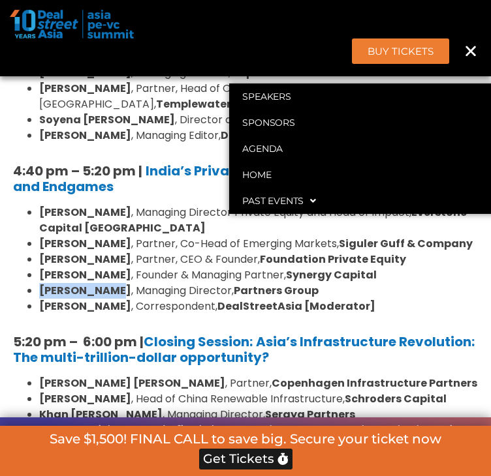
drag, startPoint x: 40, startPoint y: 331, endPoint x: 107, endPoint y: 335, distance: 66.7
click at [107, 314] on ul "[PERSON_NAME] , Managing Director Private Equity and Head of Impact, Everstone …" at bounding box center [245, 260] width 464 height 110
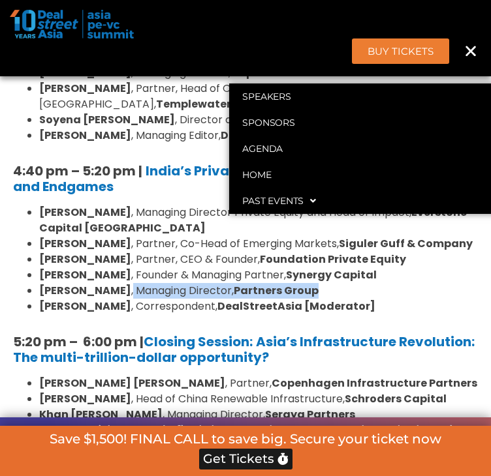
drag, startPoint x: 111, startPoint y: 336, endPoint x: 298, endPoint y: 327, distance: 187.4
click at [298, 299] on li "[PERSON_NAME] , Managing Director, Partners Group" at bounding box center [258, 291] width 438 height 16
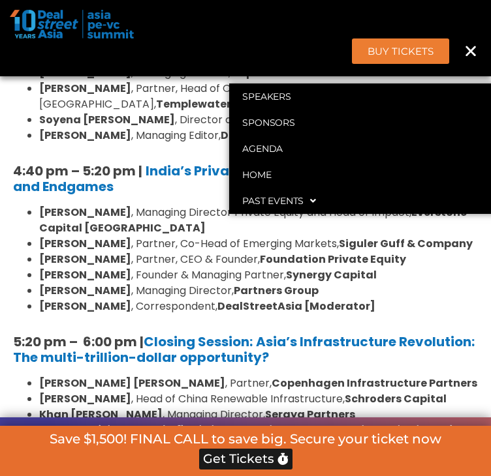
click at [41, 314] on ul "[PERSON_NAME] , Managing Director Private Equity and Head of Impact, Everstone …" at bounding box center [245, 260] width 464 height 110
click at [44, 314] on strong "[PERSON_NAME]" at bounding box center [85, 306] width 92 height 15
drag, startPoint x: 42, startPoint y: 348, endPoint x: 126, endPoint y: 347, distance: 84.2
click at [126, 314] on strong "[PERSON_NAME]" at bounding box center [85, 306] width 92 height 15
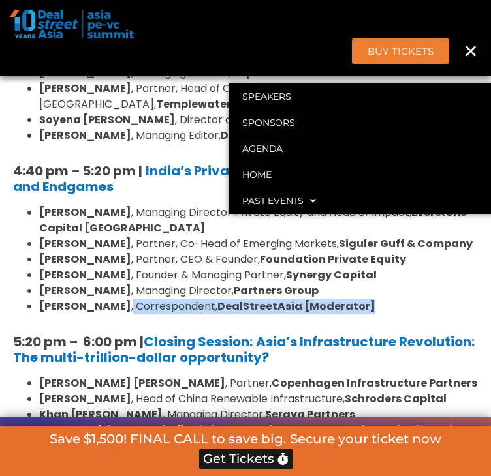
drag, startPoint x: 129, startPoint y: 351, endPoint x: 374, endPoint y: 345, distance: 244.7
click at [374, 314] on li "[PERSON_NAME] , Correspondent, DealStreetAsia [Moderator]" at bounding box center [258, 307] width 438 height 16
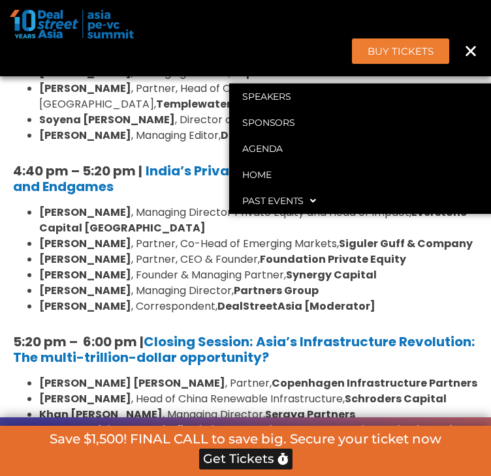
click at [222, 252] on li "[PERSON_NAME] , Partner, Co-Head of Emerging Markets, Siguler Guff & Company" at bounding box center [258, 244] width 438 height 16
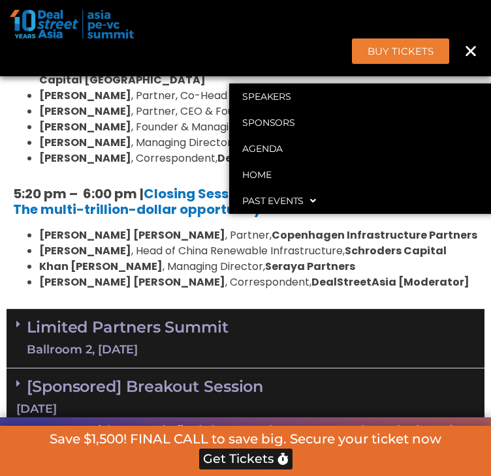
scroll to position [2236, 0]
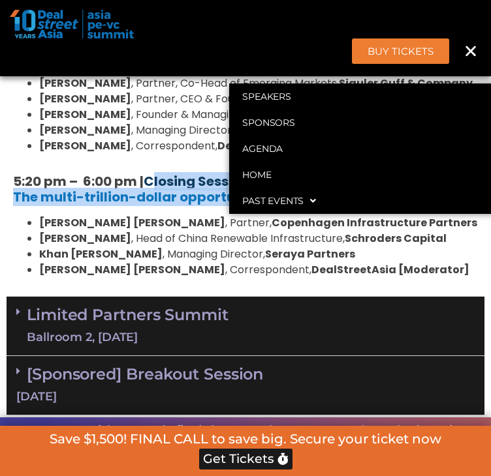
drag, startPoint x: 359, startPoint y: 235, endPoint x: 150, endPoint y: 215, distance: 209.7
click at [150, 205] on h5 "5:20 pm – 6:00 pm | Closing Session: Asia’s Infrastructure Revolution: The mult…" at bounding box center [245, 189] width 464 height 31
click at [387, 205] on h5 "5:20 pm – 6:00 pm | Closing Session: Asia’s Infrastructure Revolution: The mult…" at bounding box center [245, 189] width 464 height 31
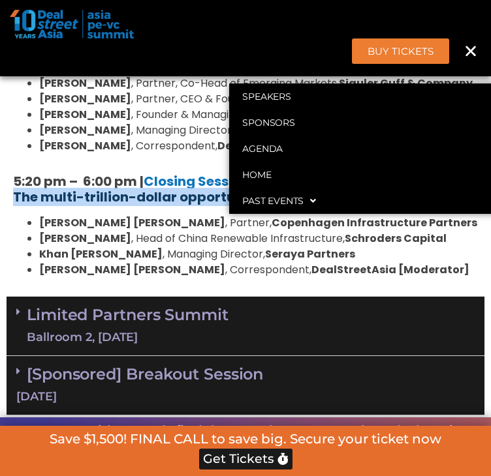
drag, startPoint x: 290, startPoint y: 227, endPoint x: 265, endPoint y: 224, distance: 25.0
click at [265, 205] on h5 "5:20 pm – 6:00 pm | Closing Session: Asia’s Infrastructure Revolution: The mult…" at bounding box center [245, 189] width 464 height 31
drag, startPoint x: 119, startPoint y: 280, endPoint x: 65, endPoint y: 273, distance: 53.9
click at [118, 247] on li "[PERSON_NAME] , Head of China Renewable Infrastructure, Schroders Capital" at bounding box center [258, 239] width 438 height 16
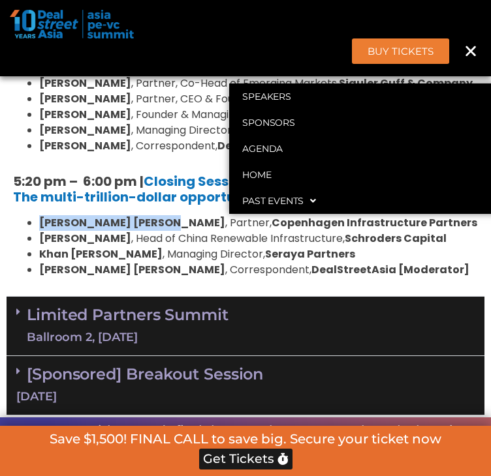
drag, startPoint x: 46, startPoint y: 264, endPoint x: 151, endPoint y: 271, distance: 105.3
click at [151, 231] on li "[PERSON_NAME] [PERSON_NAME] , Partner, Copenhagen Infrastructure Partners" at bounding box center [258, 223] width 438 height 16
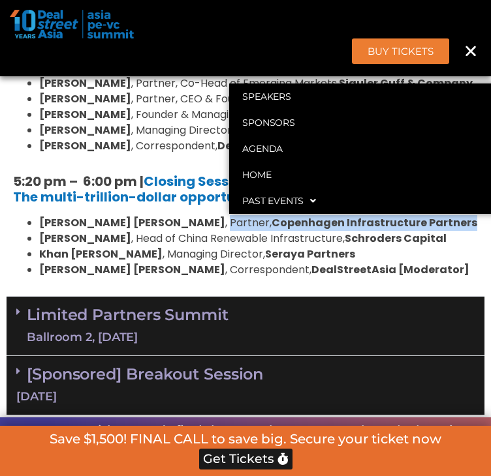
drag, startPoint x: 157, startPoint y: 262, endPoint x: 409, endPoint y: 266, distance: 251.8
click at [409, 231] on li "[PERSON_NAME] [PERSON_NAME] , Partner, Copenhagen Infrastructure Partners" at bounding box center [258, 223] width 438 height 16
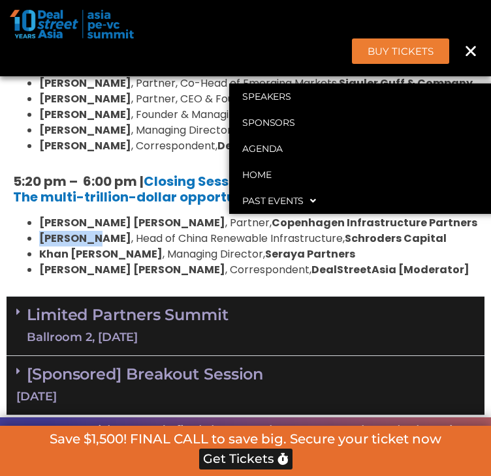
drag, startPoint x: 44, startPoint y: 280, endPoint x: 98, endPoint y: 280, distance: 53.5
click at [98, 246] on strong "[PERSON_NAME]" at bounding box center [85, 238] width 92 height 15
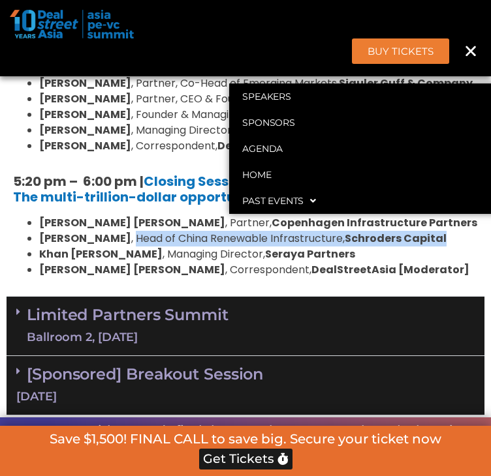
drag, startPoint x: 106, startPoint y: 279, endPoint x: 444, endPoint y: 277, distance: 338.6
click at [444, 247] on li "[PERSON_NAME] , Head of China Renewable Infrastructure, Schroders Capital" at bounding box center [258, 239] width 438 height 16
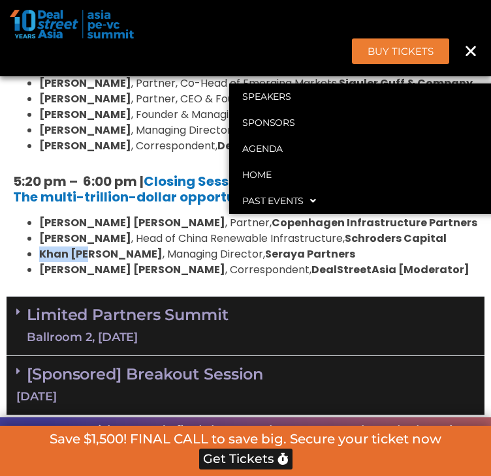
drag, startPoint x: 44, startPoint y: 296, endPoint x: 91, endPoint y: 292, distance: 47.1
click at [91, 262] on strong "Khan [PERSON_NAME]" at bounding box center [100, 254] width 123 height 15
drag, startPoint x: 102, startPoint y: 294, endPoint x: 290, endPoint y: 296, distance: 187.9
click at [290, 262] on li "[PERSON_NAME] , Managing Director, Seraya Partners" at bounding box center [258, 255] width 438 height 16
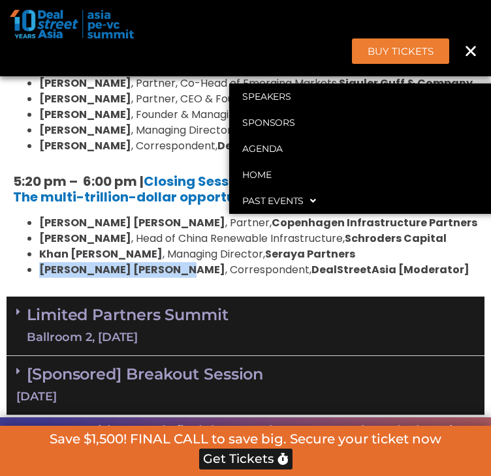
drag, startPoint x: 42, startPoint y: 312, endPoint x: 181, endPoint y: 312, distance: 139.0
click at [181, 278] on ul "[PERSON_NAME] [PERSON_NAME] , Partner, Copenhagen Infrastructure Partners [PERS…" at bounding box center [245, 246] width 464 height 63
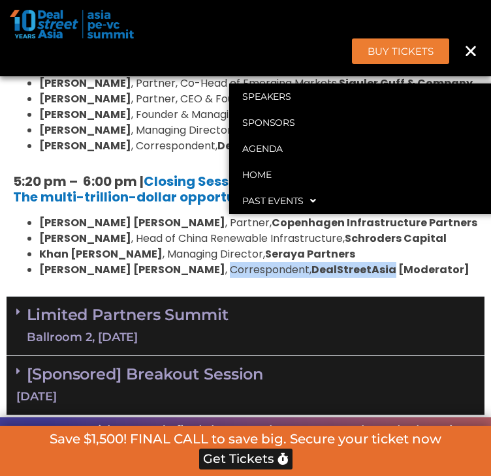
drag, startPoint x: 188, startPoint y: 313, endPoint x: 350, endPoint y: 311, distance: 161.8
click at [350, 278] on li "[PERSON_NAME] [PERSON_NAME] , Correspondent, DealStreetAsia [Moderator]" at bounding box center [258, 270] width 438 height 16
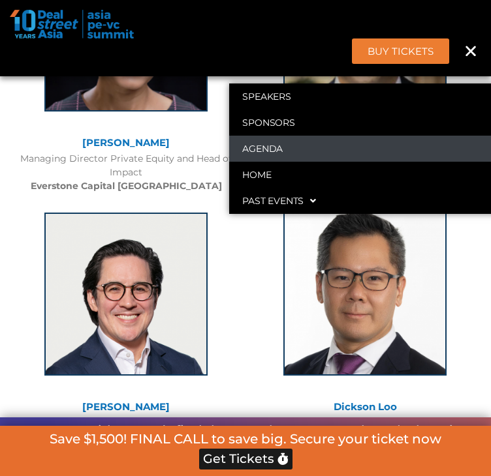
scroll to position [2262, 0]
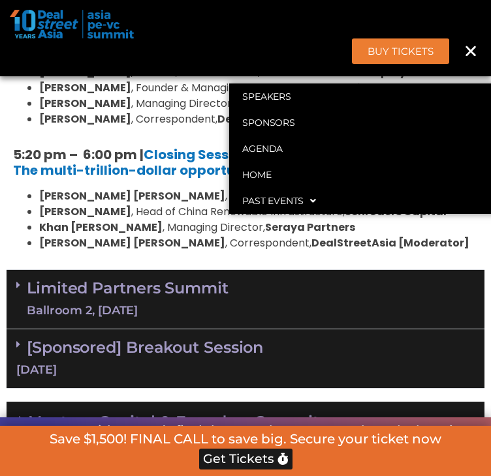
click at [185, 235] on li "[PERSON_NAME] , Managing Director, Seraya Partners" at bounding box center [258, 228] width 438 height 16
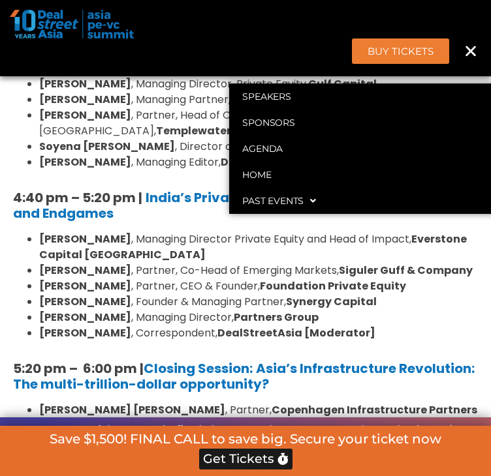
scroll to position [2244, 0]
